Goal: Contribute content: Add original content to the website for others to see

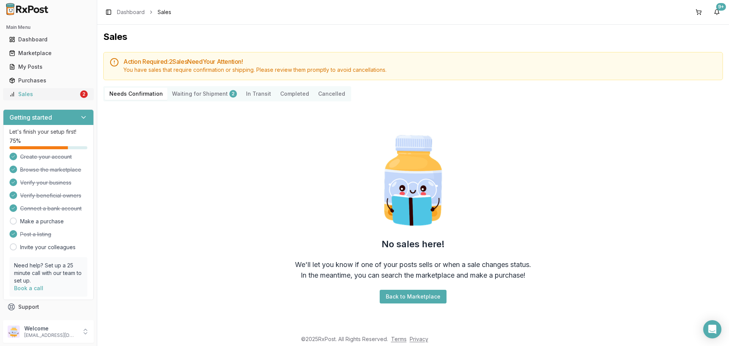
click at [48, 98] on link "Sales 2" at bounding box center [48, 94] width 85 height 14
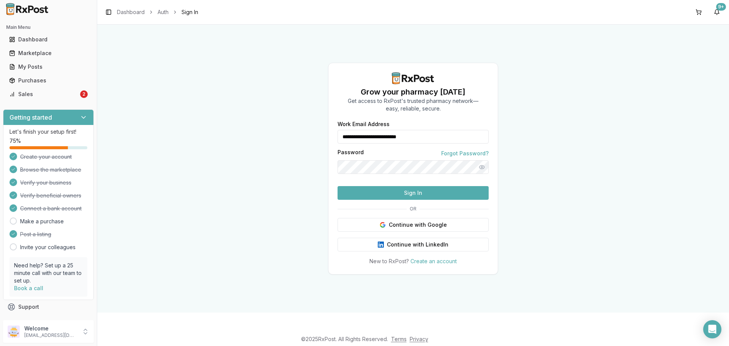
click at [371, 200] on button "Sign In" at bounding box center [412, 193] width 151 height 14
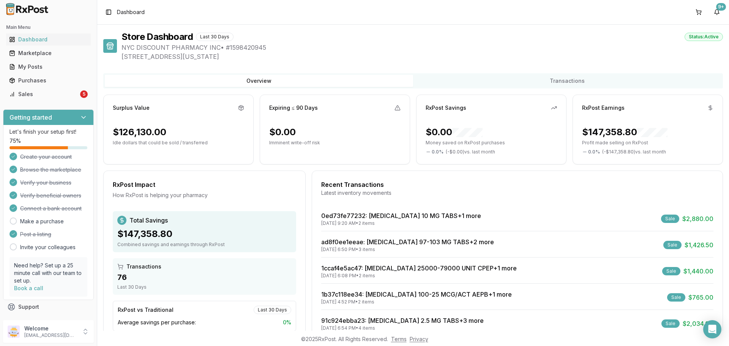
click at [68, 87] on ul "Dashboard Marketplace My Posts Purchases Sales 5" at bounding box center [48, 66] width 91 height 67
click at [66, 97] on div "Sales" at bounding box center [43, 94] width 69 height 8
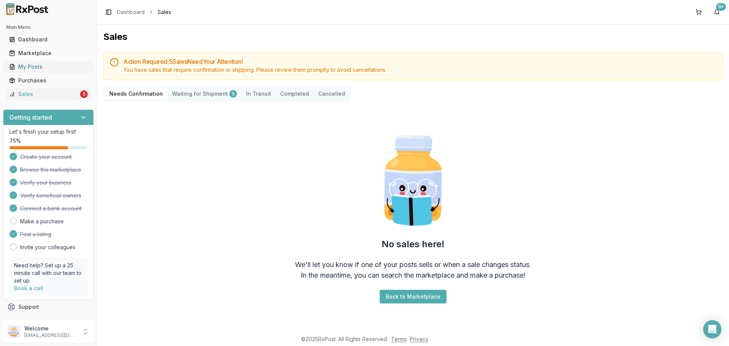
click at [27, 65] on div "My Posts" at bounding box center [48, 67] width 79 height 8
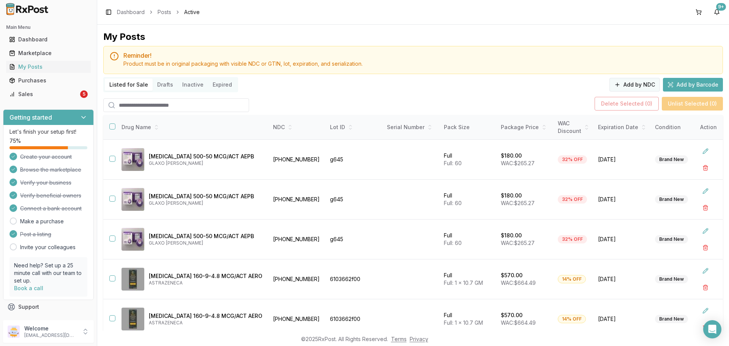
click at [625, 86] on button "Add by NDC" at bounding box center [634, 85] width 50 height 14
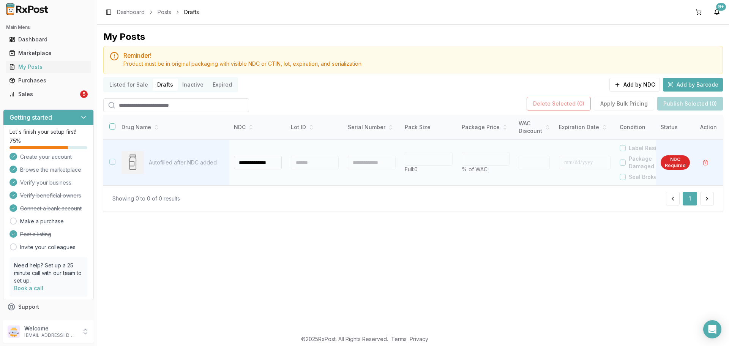
scroll to position [0, 4]
type input "**********"
click at [309, 163] on div at bounding box center [315, 163] width 48 height 14
click at [309, 162] on div at bounding box center [315, 163] width 48 height 14
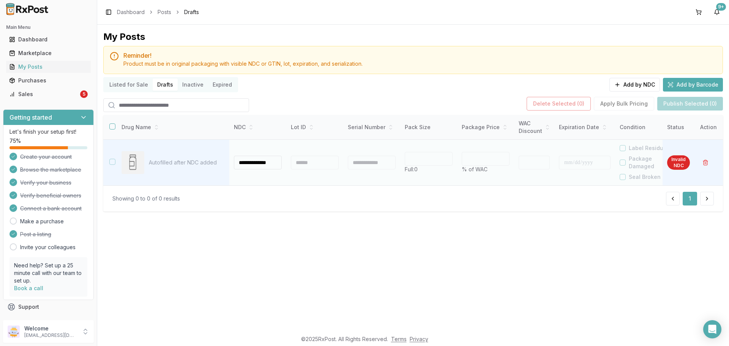
click at [306, 165] on div at bounding box center [315, 163] width 48 height 14
click at [268, 162] on input "**********" at bounding box center [258, 163] width 48 height 14
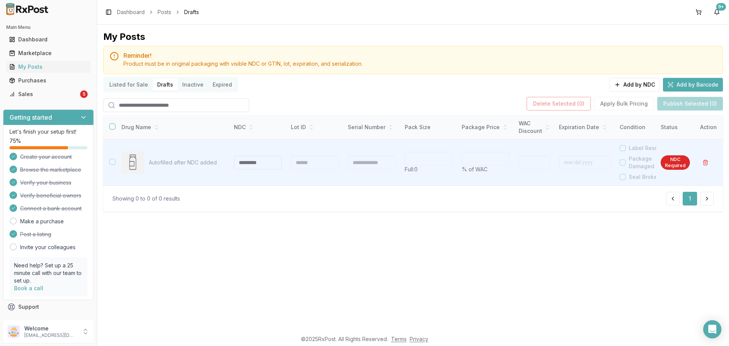
click at [285, 205] on div "Showing 0 to 0 of 0 results 1" at bounding box center [412, 199] width 601 height 14
click at [45, 71] on link "My Posts" at bounding box center [48, 67] width 85 height 14
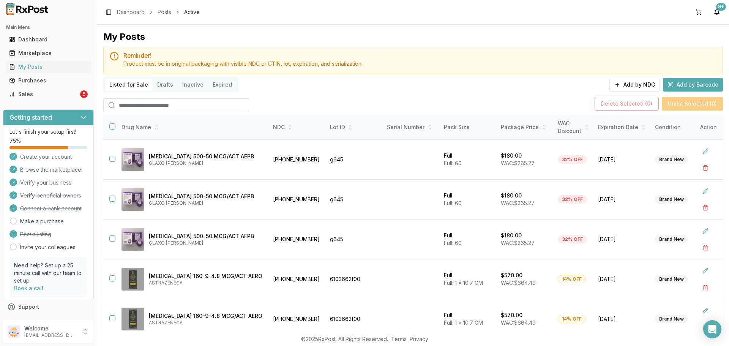
click at [50, 12] on img at bounding box center [27, 9] width 49 height 12
